Goal: Information Seeking & Learning: Learn about a topic

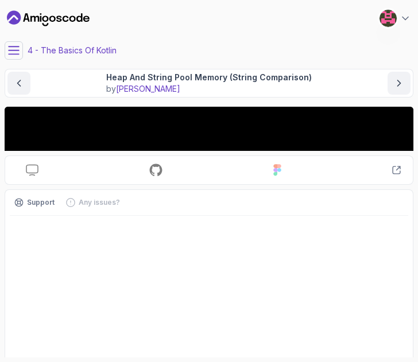
click at [388, 153] on div "Slides Log in here to access! Repo Log in here to access! Designs Log in here t…" at bounding box center [209, 232] width 409 height 251
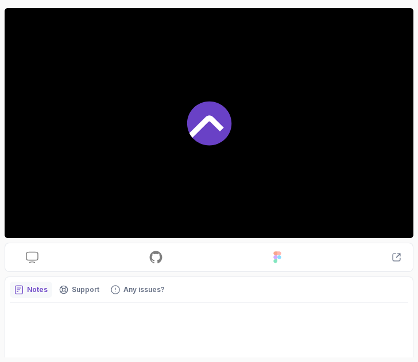
scroll to position [140, 0]
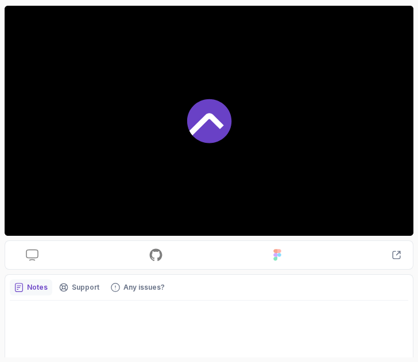
click at [222, 109] on icon at bounding box center [209, 121] width 44 height 44
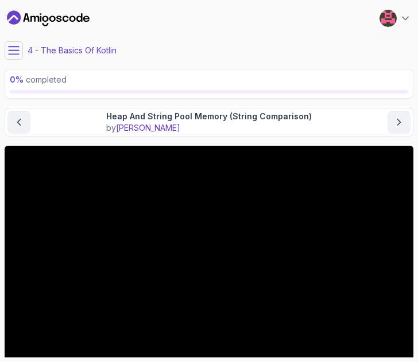
click at [22, 51] on button at bounding box center [14, 50] width 18 height 18
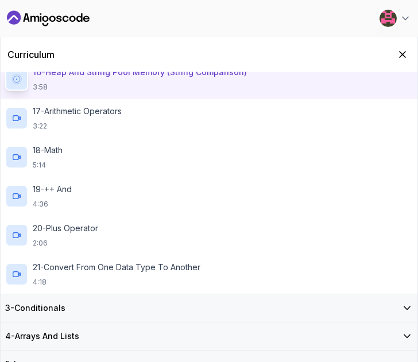
scroll to position [688, 0]
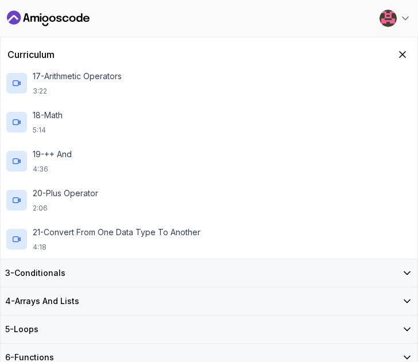
click at [67, 277] on div "3 - Conditionals" at bounding box center [209, 273] width 408 height 11
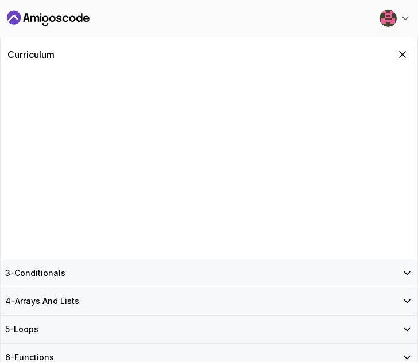
scroll to position [0, 0]
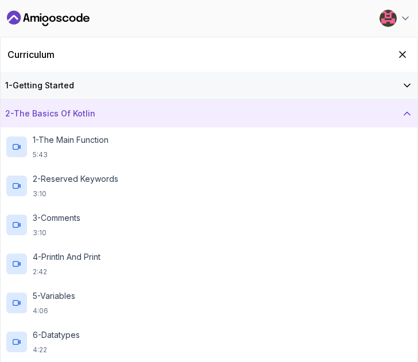
click at [102, 111] on div "2 - The Basics Of Kotlin" at bounding box center [209, 113] width 408 height 11
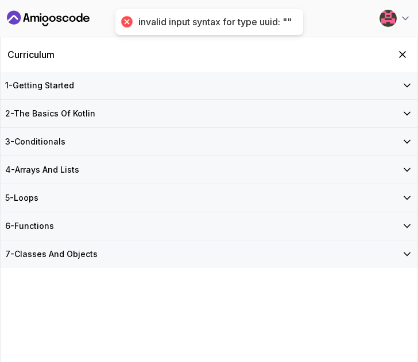
click at [92, 112] on h3 "2 - The Basics Of Kotlin" at bounding box center [50, 113] width 90 height 11
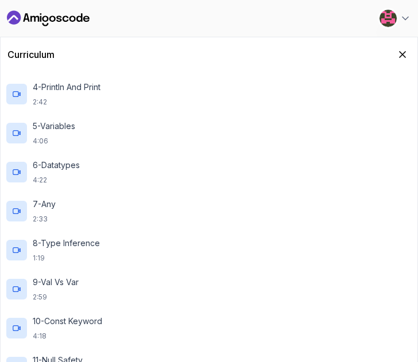
scroll to position [161, 0]
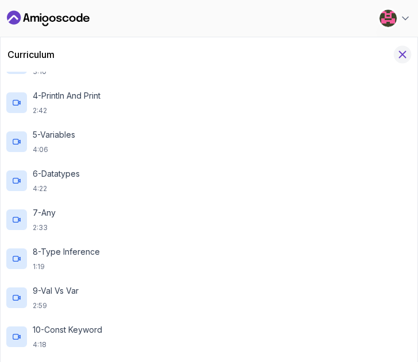
click at [404, 48] on icon "Hide Curriculum for mobile" at bounding box center [402, 54] width 13 height 13
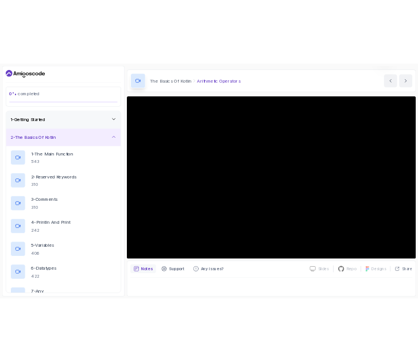
scroll to position [33, 0]
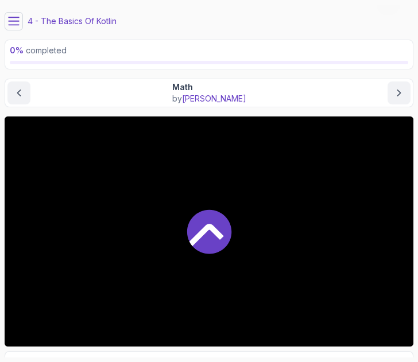
scroll to position [28, 0]
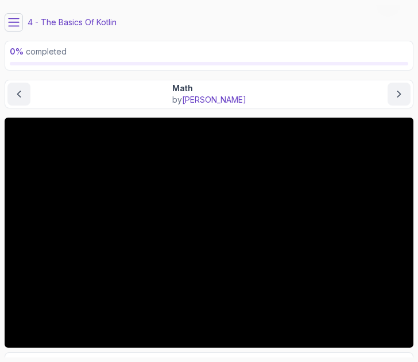
click at [9, 21] on icon at bounding box center [14, 21] width 10 height 7
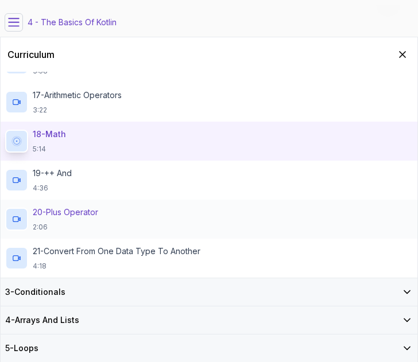
scroll to position [688, 0]
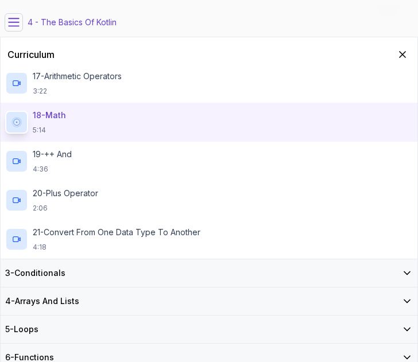
click at [101, 278] on div "3 - Conditionals" at bounding box center [209, 273] width 408 height 11
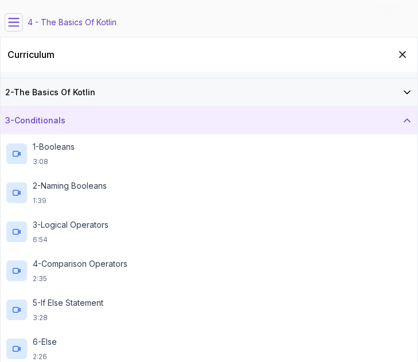
scroll to position [0, 0]
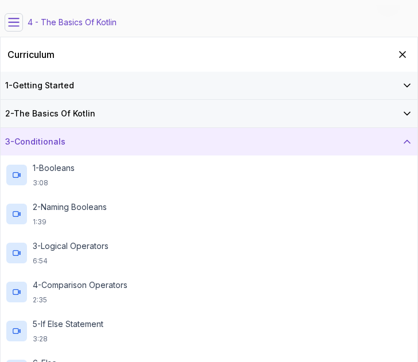
click at [16, 27] on icon at bounding box center [13, 22] width 11 height 11
click at [400, 61] on button "Hide Curriculum for mobile" at bounding box center [403, 55] width 18 height 18
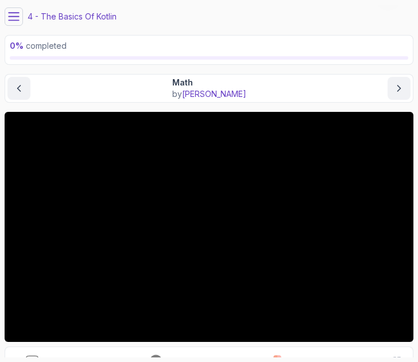
scroll to position [38, 0]
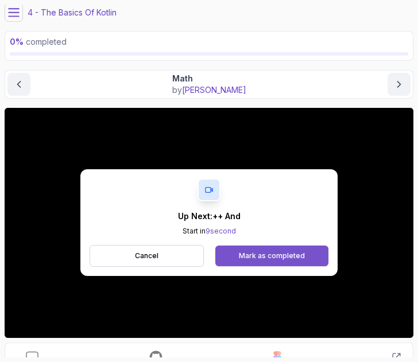
click at [293, 258] on div "Mark as completed" at bounding box center [272, 255] width 66 height 9
click at [266, 261] on button "Mark as completed" at bounding box center [271, 256] width 113 height 21
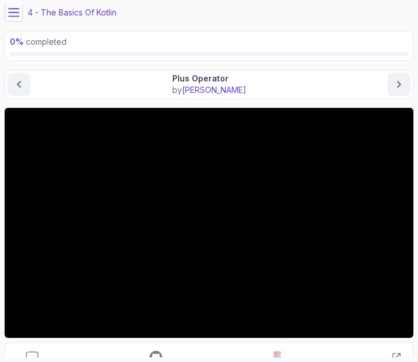
click at [10, 11] on icon at bounding box center [13, 12] width 11 height 11
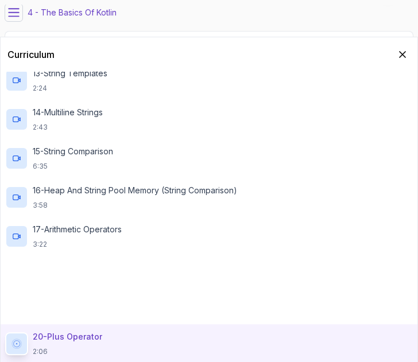
scroll to position [688, 0]
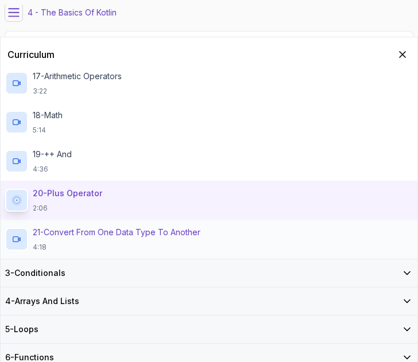
click at [115, 252] on div "21 - Convert From One Data Type To Another 4:18" at bounding box center [209, 239] width 417 height 39
click at [117, 206] on div "20 - Plus Operator 2:06" at bounding box center [209, 200] width 408 height 25
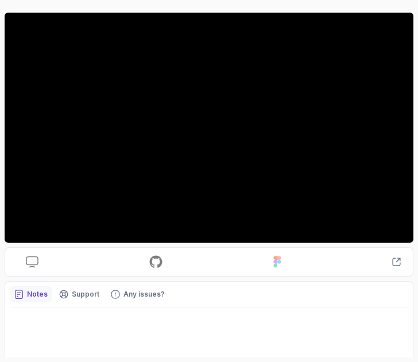
scroll to position [144, 0]
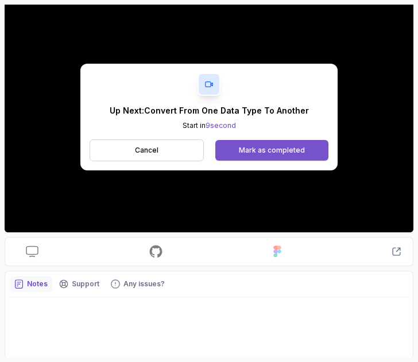
click at [288, 144] on button "Mark as completed" at bounding box center [271, 150] width 113 height 21
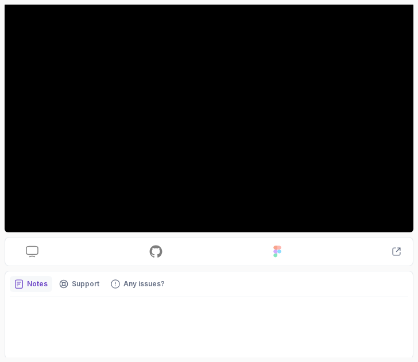
click at [243, 338] on div at bounding box center [209, 325] width 398 height 57
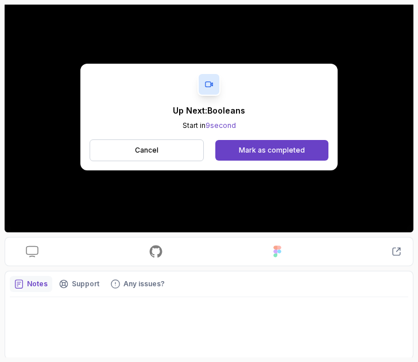
click at [221, 143] on button "Mark as completed" at bounding box center [271, 150] width 113 height 21
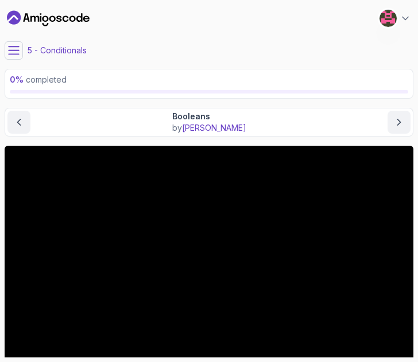
click at [17, 48] on icon at bounding box center [13, 50] width 11 height 11
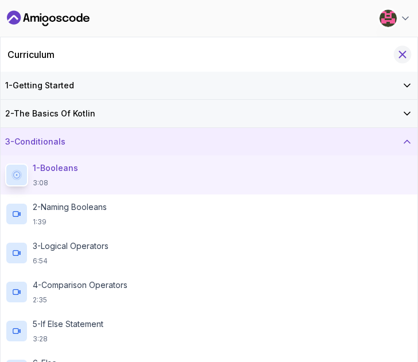
click at [408, 56] on icon "Hide Curriculum for mobile" at bounding box center [402, 54] width 13 height 13
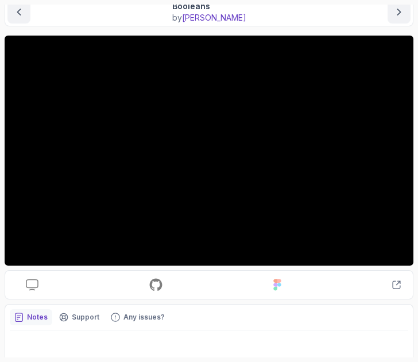
scroll to position [67, 0]
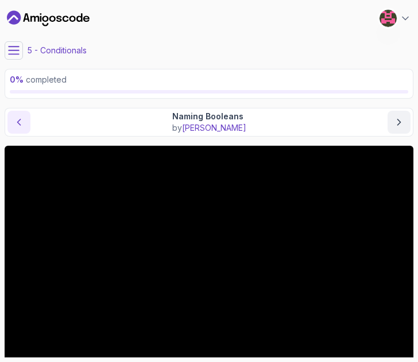
click at [18, 113] on button "previous content" at bounding box center [18, 122] width 23 height 23
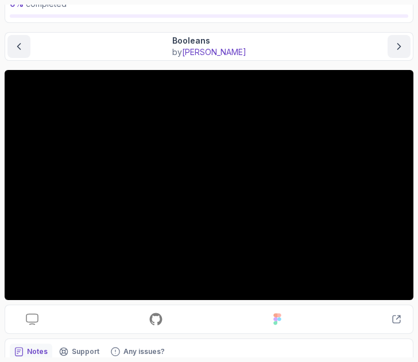
scroll to position [82, 0]
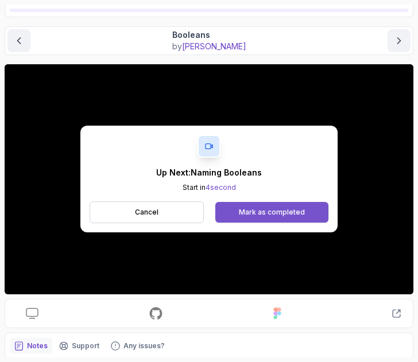
click at [230, 211] on button "Mark as completed" at bounding box center [271, 212] width 113 height 21
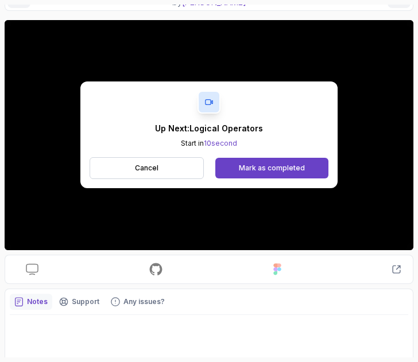
scroll to position [126, 0]
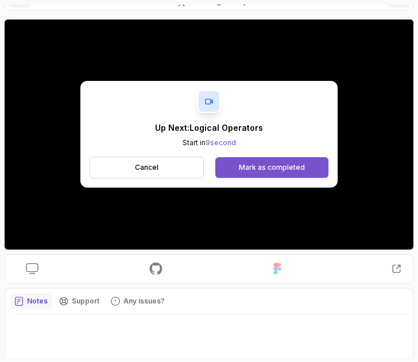
click at [240, 167] on div "Mark as completed" at bounding box center [272, 167] width 66 height 9
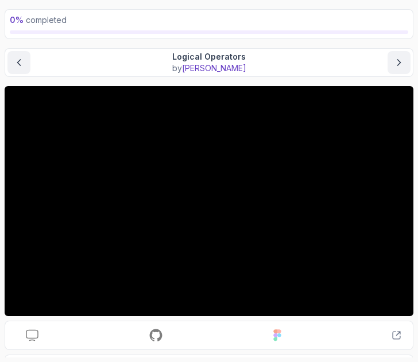
scroll to position [91, 0]
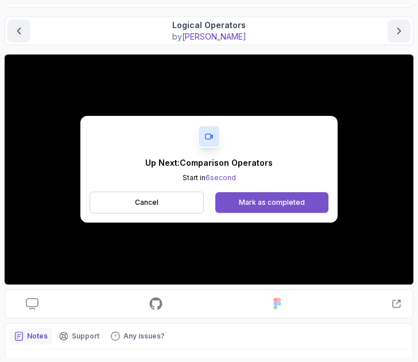
click at [261, 200] on div "Mark as completed" at bounding box center [272, 202] width 66 height 9
click at [233, 197] on button "Mark as completed" at bounding box center [271, 202] width 113 height 21
click at [264, 208] on button "Mark as completed" at bounding box center [271, 202] width 113 height 21
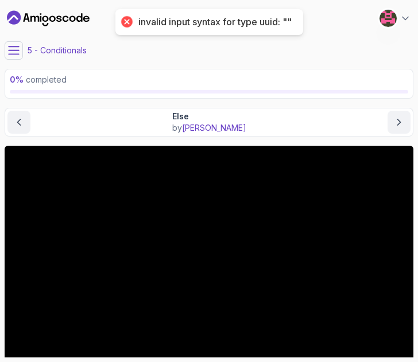
click at [17, 56] on button at bounding box center [14, 50] width 18 height 18
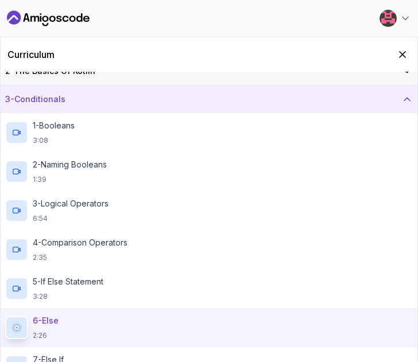
scroll to position [23, 0]
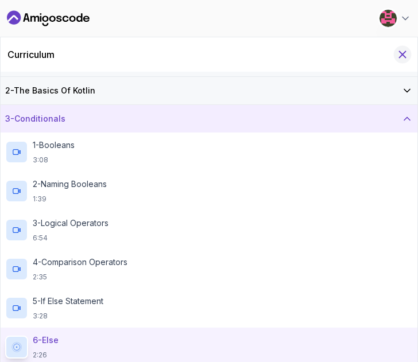
click at [405, 54] on icon "Hide Curriculum for mobile" at bounding box center [402, 54] width 13 height 13
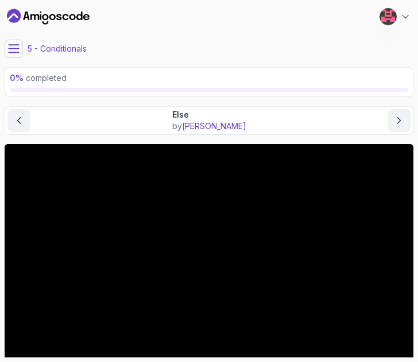
scroll to position [0, 0]
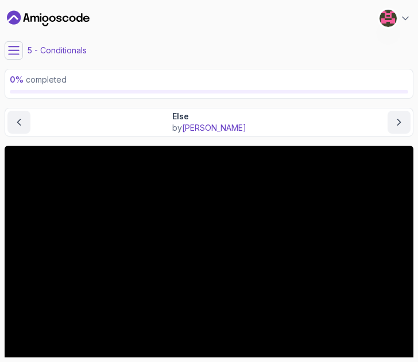
click at [311, 133] on div "Else by [PERSON_NAME]" at bounding box center [208, 122] width 403 height 23
